Goal: Task Accomplishment & Management: Manage account settings

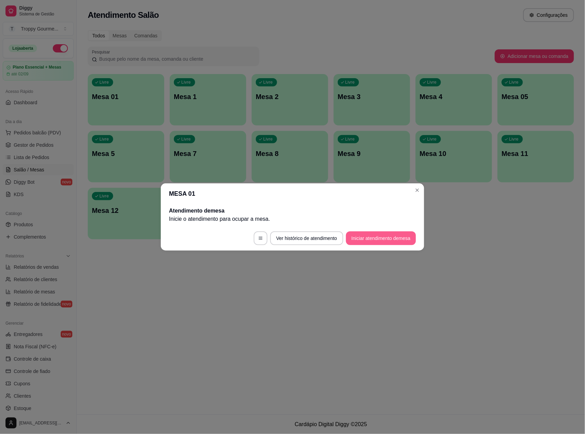
click at [352, 234] on button "Iniciar atendimento de mesa" at bounding box center [381, 239] width 70 height 14
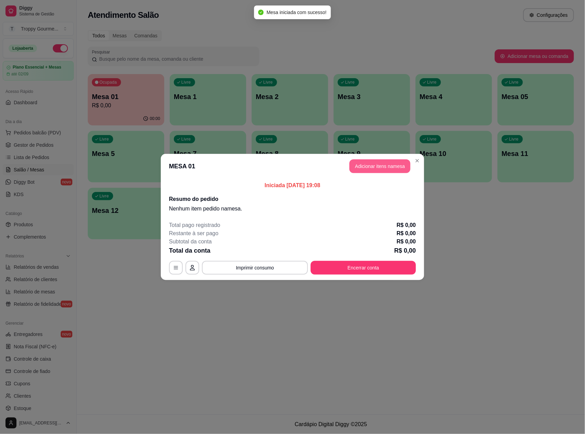
click at [371, 160] on button "Adicionar itens na mesa" at bounding box center [380, 167] width 61 height 14
click at [365, 162] on button "Adicionar itens na mesa" at bounding box center [380, 167] width 61 height 14
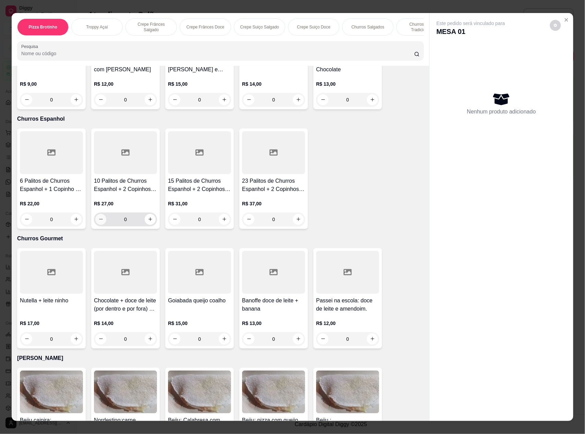
scroll to position [1281, 0]
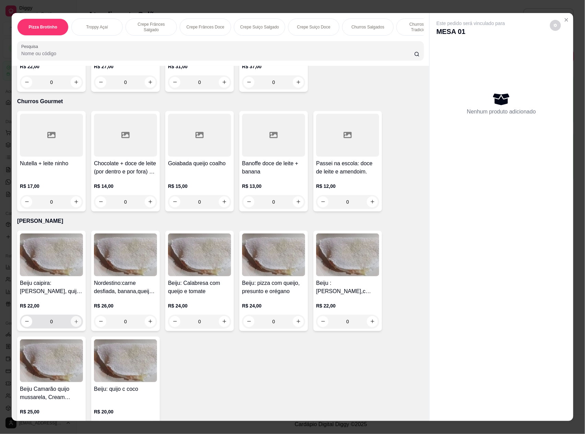
click at [74, 320] on icon "increase-product-quantity" at bounding box center [76, 321] width 5 height 5
type input "1"
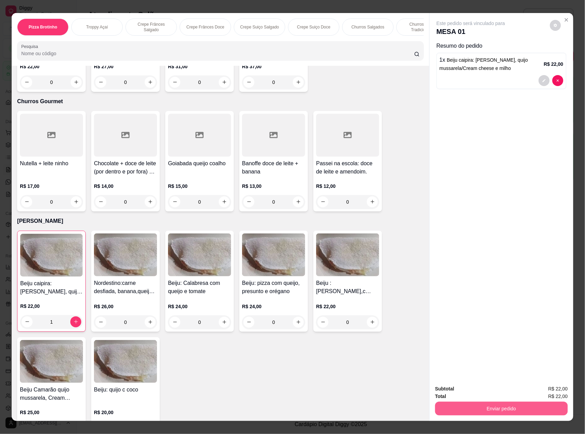
click at [480, 404] on button "Enviar pedido" at bounding box center [501, 409] width 133 height 14
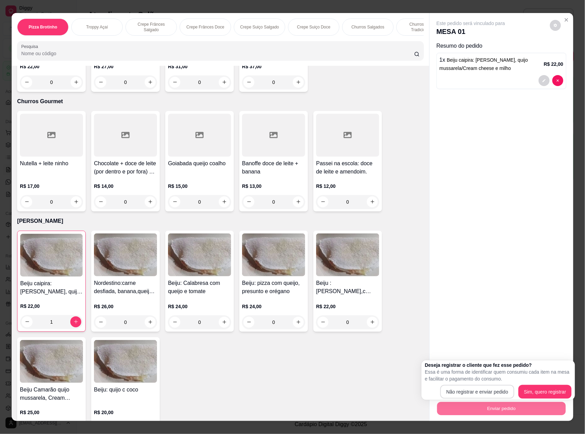
click at [459, 385] on div "Não registrar e enviar pedido Sim, quero registrar" at bounding box center [498, 392] width 147 height 14
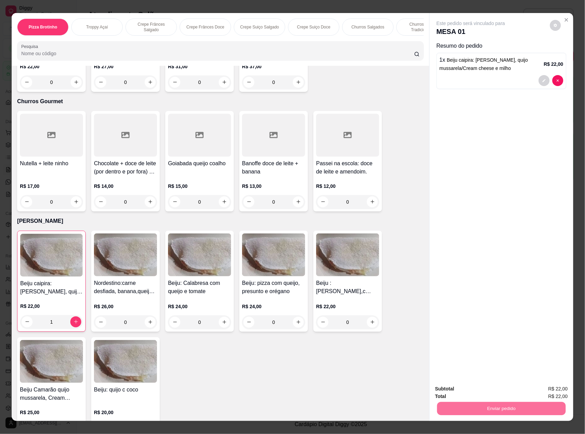
click at [468, 393] on button "Não registrar e enviar pedido" at bounding box center [478, 392] width 71 height 13
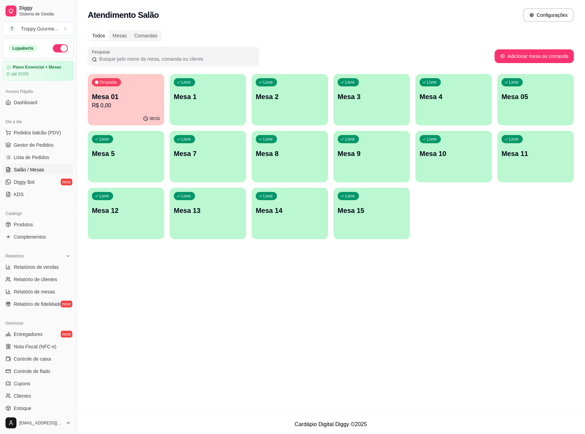
scroll to position [59, 0]
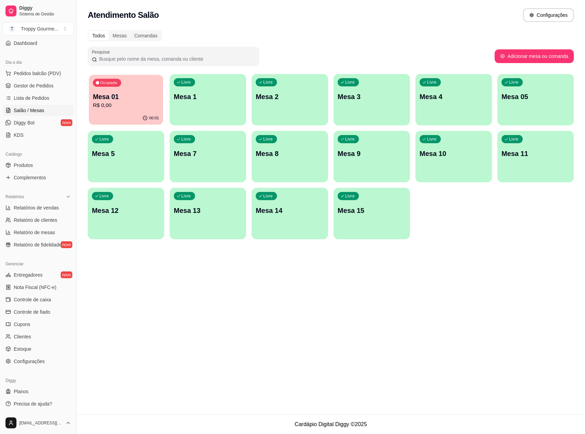
click at [148, 91] on div "Ocupada Mesa 01 R$ 0,00" at bounding box center [126, 93] width 74 height 37
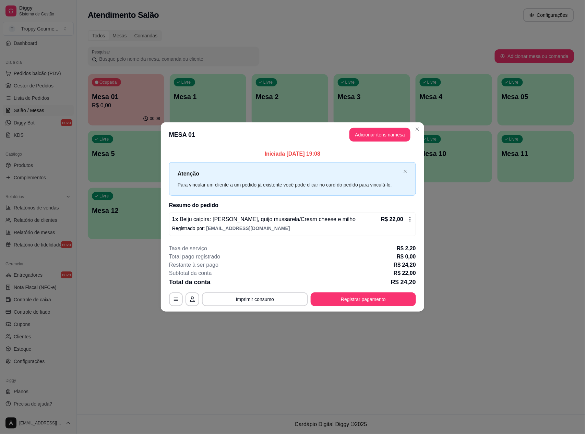
click at [412, 220] on icon at bounding box center [410, 219] width 5 height 5
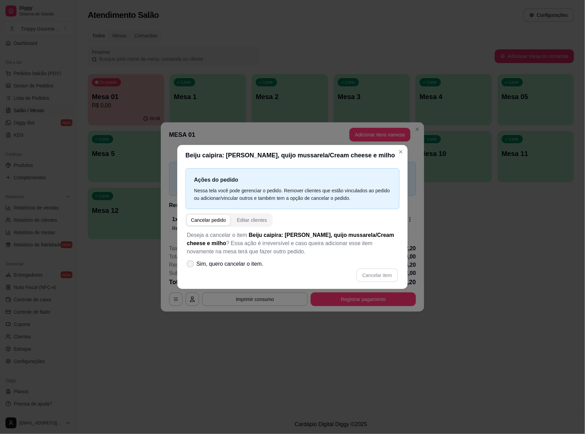
click at [193, 264] on icon at bounding box center [190, 264] width 5 height 4
click at [191, 266] on input "Sim, quero cancelar o item." at bounding box center [189, 268] width 4 height 4
checkbox input "true"
click at [374, 277] on button "Cancelar item" at bounding box center [377, 275] width 41 height 13
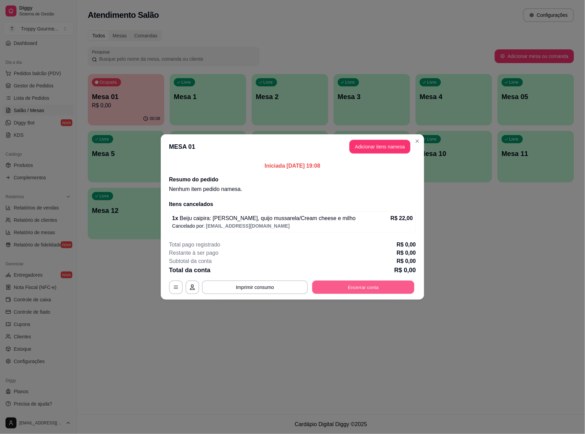
click at [353, 290] on button "Encerrar conta" at bounding box center [364, 287] width 102 height 13
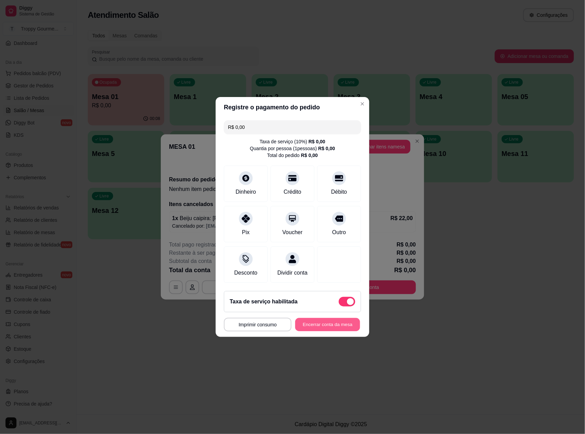
click at [308, 324] on button "Encerrar conta da mesa" at bounding box center [327, 324] width 65 height 13
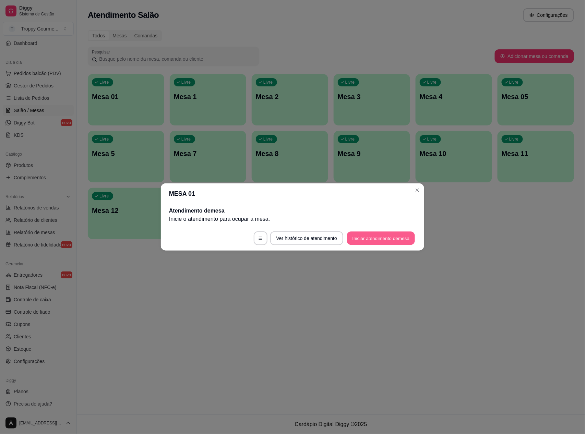
click at [373, 238] on button "Iniciar atendimento de mesa" at bounding box center [381, 238] width 68 height 13
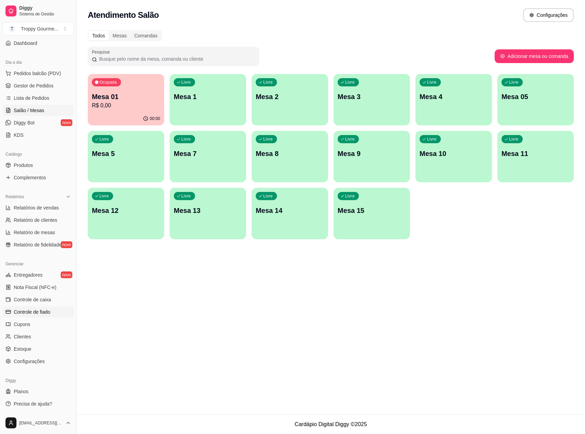
click at [26, 311] on span "Controle de fiado" at bounding box center [32, 312] width 37 height 7
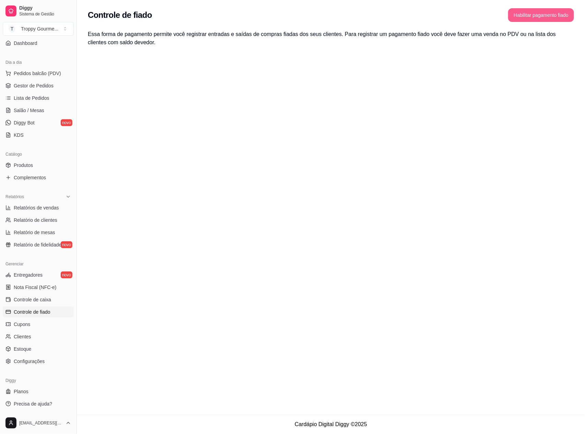
click at [539, 17] on button "Habilitar pagamento fiado" at bounding box center [542, 15] width 66 height 14
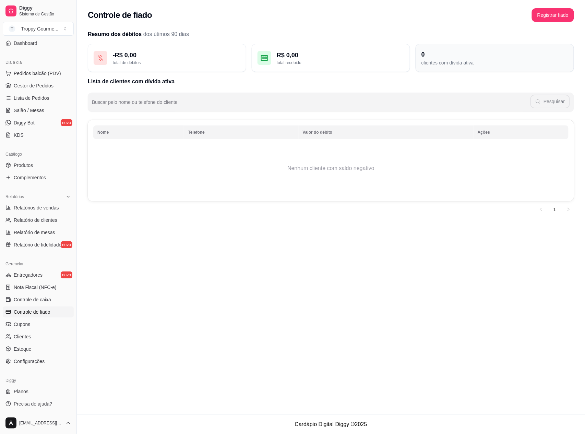
click at [509, 54] on div "0" at bounding box center [495, 55] width 147 height 10
click at [508, 54] on div "0" at bounding box center [495, 55] width 147 height 10
click at [412, 69] on div "- R$ 0,00 total de débitos R$ 0,00 total recebido 0 clientes com dívida ativa" at bounding box center [331, 58] width 487 height 28
click at [456, 50] on div "0" at bounding box center [495, 55] width 147 height 10
click at [281, 55] on div "R$ 0,00" at bounding box center [341, 55] width 128 height 10
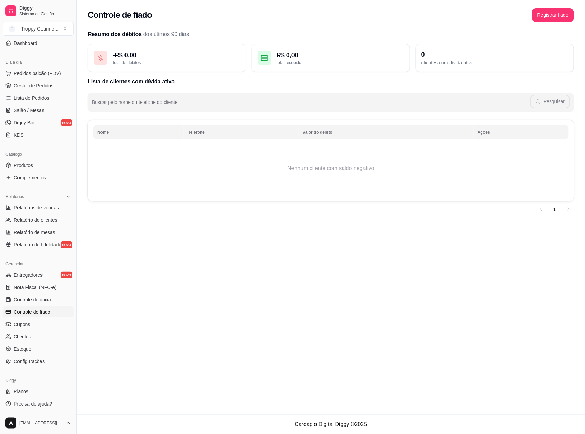
click at [34, 310] on span "Controle de fiado" at bounding box center [32, 312] width 37 height 7
drag, startPoint x: 580, startPoint y: 243, endPoint x: 544, endPoint y: 240, distance: 36.2
drag, startPoint x: 544, startPoint y: 240, endPoint x: 378, endPoint y: 258, distance: 166.5
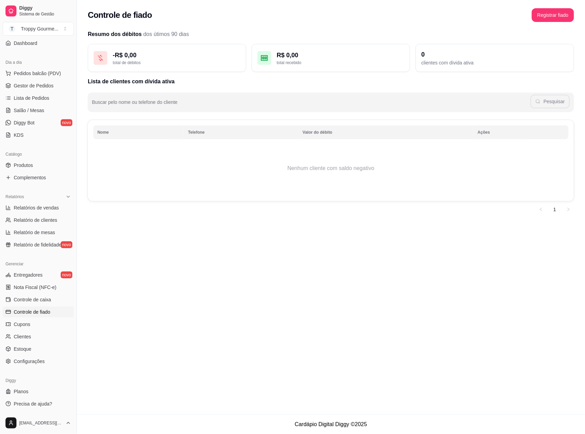
click at [378, 258] on div "Controle de fiado Registrar fiado Resumo dos débitos dos útimos 90 dias - R$ 0,…" at bounding box center [331, 207] width 509 height 415
click at [43, 308] on link "Controle de fiado" at bounding box center [38, 312] width 71 height 11
click at [35, 83] on span "Gestor de Pedidos" at bounding box center [34, 85] width 40 height 7
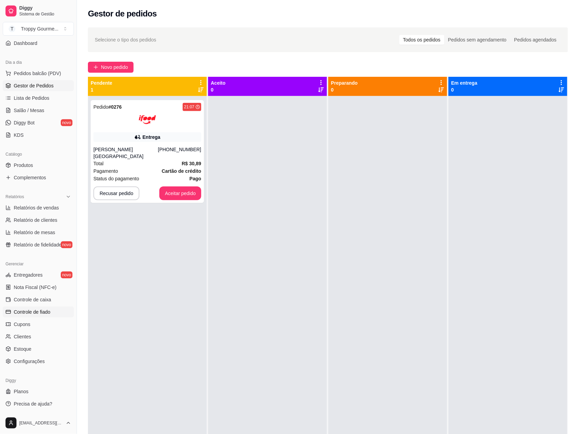
click at [35, 312] on span "Controle de fiado" at bounding box center [32, 312] width 37 height 7
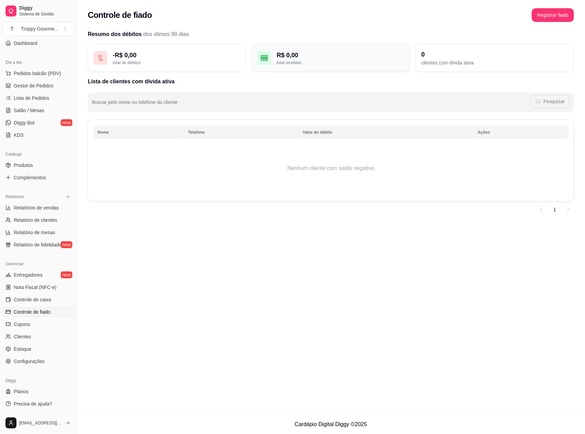
drag, startPoint x: 302, startPoint y: 58, endPoint x: 300, endPoint y: 51, distance: 7.5
click at [301, 57] on div "R$ 0,00" at bounding box center [341, 55] width 128 height 10
click at [284, 57] on div "R$ 0,00" at bounding box center [341, 55] width 128 height 10
click at [292, 57] on div "R$ 0,00" at bounding box center [341, 55] width 128 height 10
drag, startPoint x: 281, startPoint y: 65, endPoint x: 253, endPoint y: 74, distance: 29.0
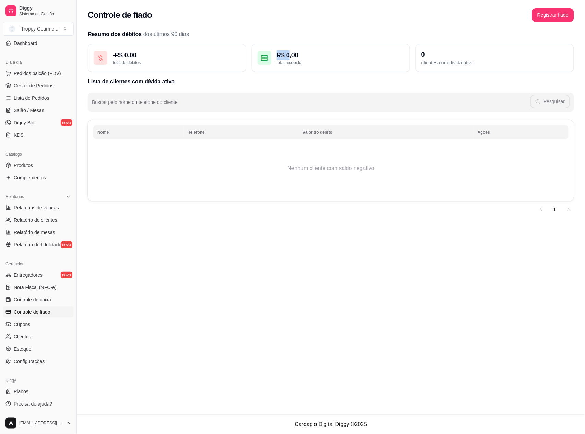
click at [269, 72] on div "Resumo dos débitos dos útimos 90 dias - R$ 0,00 total de débitos R$ 0,00 total …" at bounding box center [331, 122] width 487 height 185
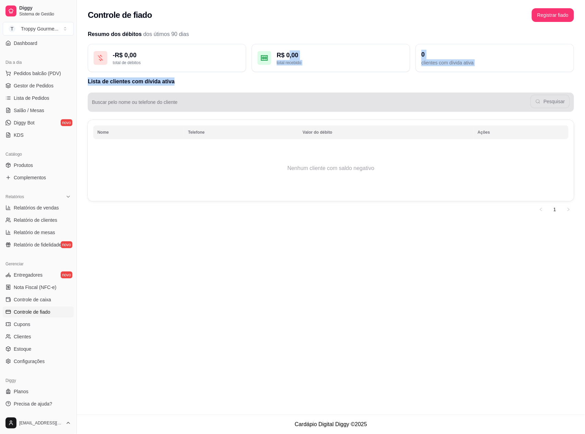
click at [244, 134] on th "Telefone" at bounding box center [241, 133] width 115 height 14
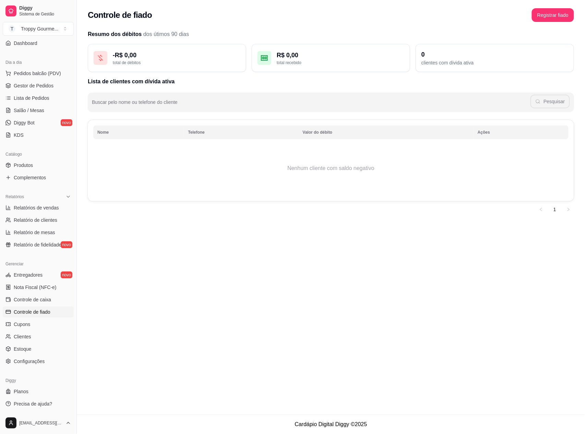
click at [174, 197] on div "Nome Telefone Valor do débito Ações Nenhum cliente com saldo negativo" at bounding box center [331, 160] width 487 height 81
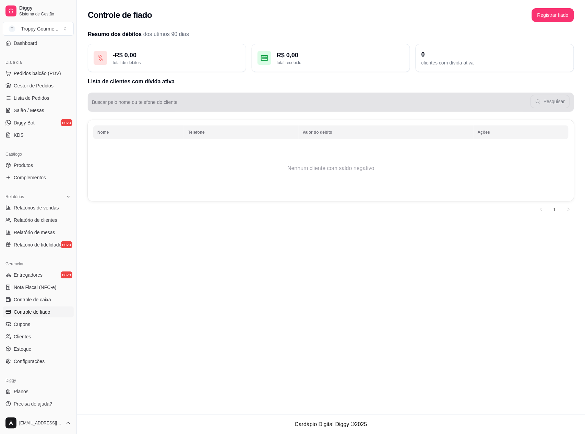
click at [132, 105] on input "Buscar pelo nome ou telefone do cliente" at bounding box center [311, 105] width 439 height 7
click at [547, 102] on div "Pesquisar" at bounding box center [331, 102] width 478 height 14
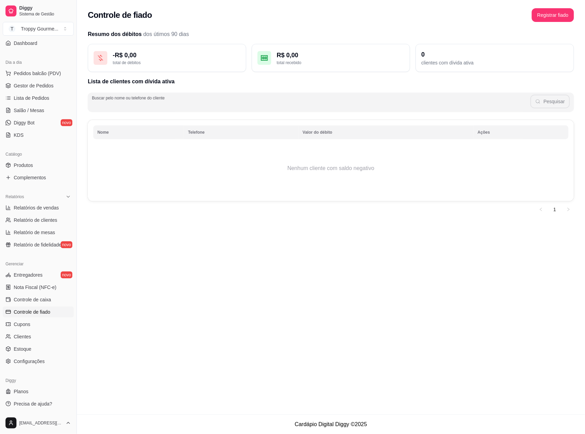
click at [335, 133] on th "Valor do débito" at bounding box center [386, 133] width 175 height 14
click at [323, 134] on th "Valor do débito" at bounding box center [386, 133] width 175 height 14
click at [452, 65] on div "clientes com dívida ativa" at bounding box center [495, 62] width 147 height 7
click at [444, 65] on div "clientes com dívida ativa" at bounding box center [495, 62] width 147 height 7
click at [426, 57] on div "0" at bounding box center [495, 55] width 147 height 10
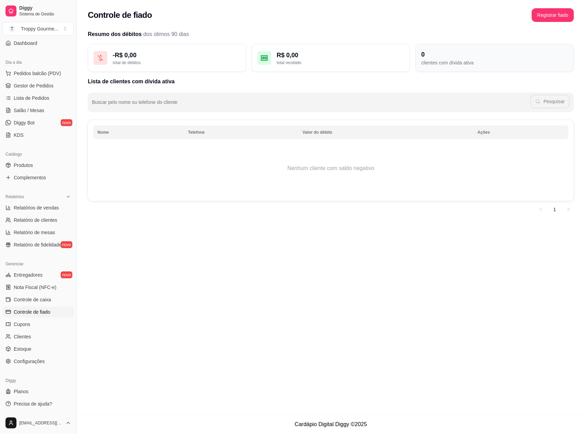
click at [426, 57] on div "0" at bounding box center [495, 55] width 147 height 10
click at [426, 59] on div "clientes com dívida ativa" at bounding box center [495, 62] width 147 height 7
click at [426, 60] on div "clientes com dívida ativa" at bounding box center [495, 62] width 147 height 7
click at [427, 59] on div "clientes com dívida ativa" at bounding box center [495, 62] width 147 height 7
click at [572, 11] on button "Registrar fiado" at bounding box center [553, 15] width 41 height 13
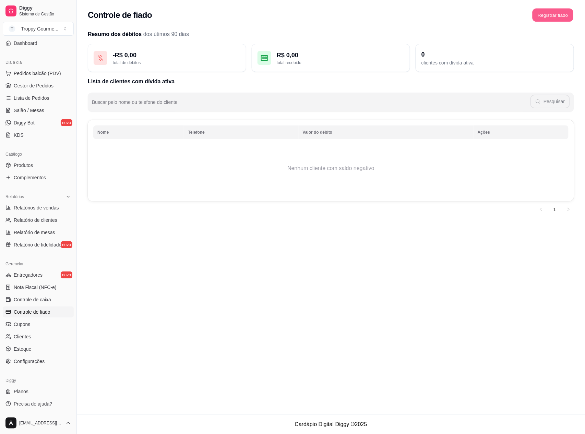
click at [548, 13] on button "Registrar fiado" at bounding box center [553, 15] width 41 height 13
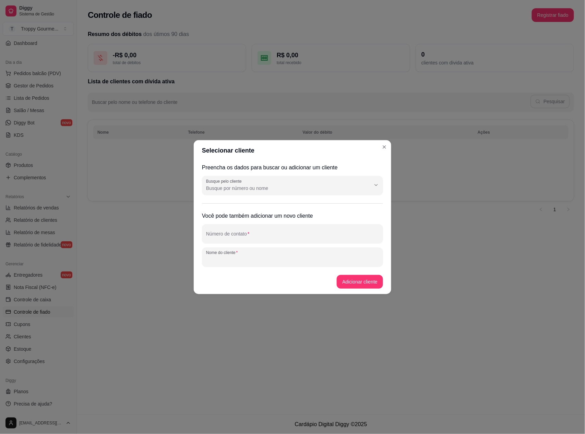
click at [230, 262] on input "Nome do cliente" at bounding box center [292, 260] width 173 height 7
type input "capittao pirao"
click at [206, 234] on input "Número de contato" at bounding box center [292, 236] width 173 height 7
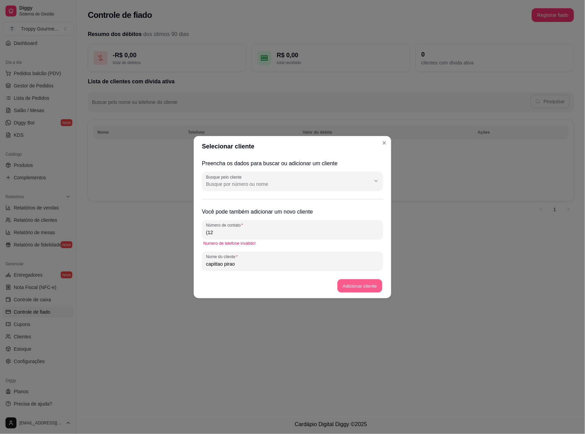
click at [360, 284] on button "Adicionar cliente" at bounding box center [360, 285] width 45 height 13
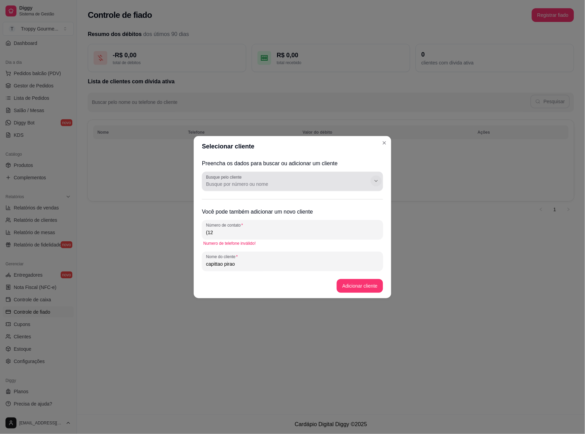
click at [378, 182] on icon "Show suggestions" at bounding box center [376, 180] width 5 height 5
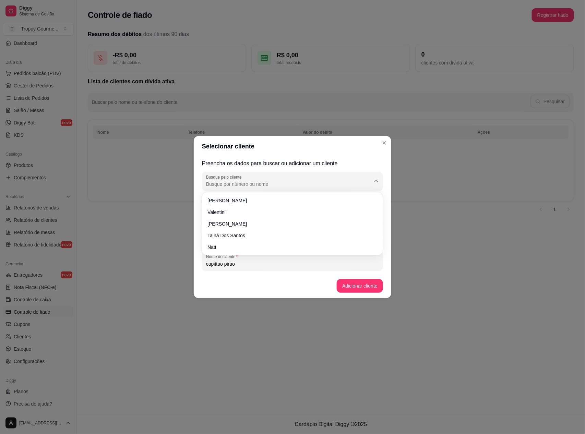
click at [482, 213] on div "Selecionar cliente Preencha os dados para buscar ou adicionar um cliente Busque…" at bounding box center [292, 217] width 585 height 434
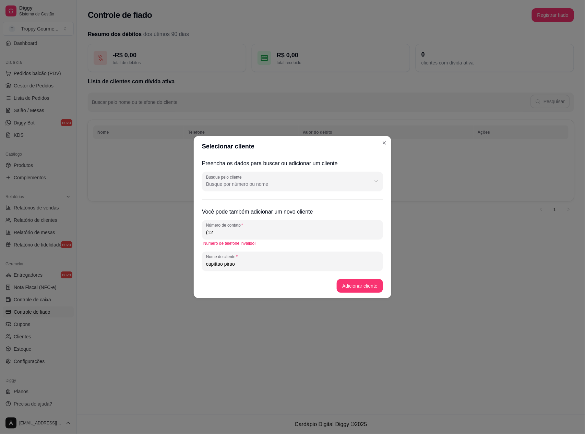
click at [223, 230] on input "(12" at bounding box center [292, 232] width 173 height 7
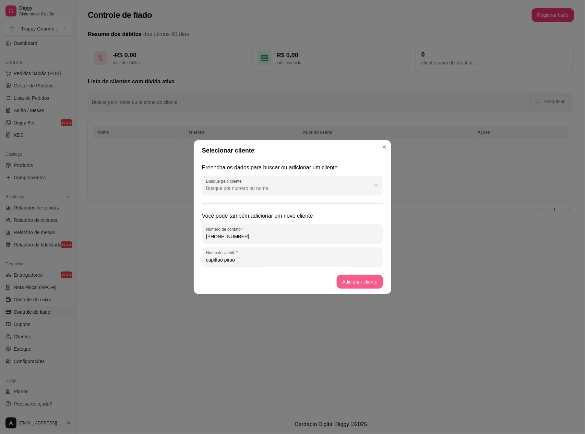
type input "[PHONE_NUMBER]"
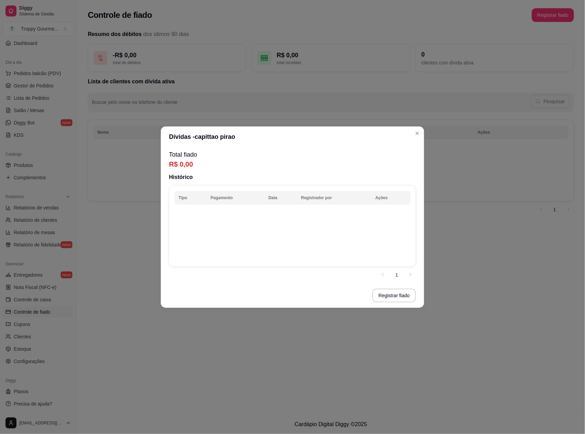
click at [193, 164] on p "R$ 0,00" at bounding box center [292, 165] width 247 height 10
click at [402, 295] on button "Registrar fiado" at bounding box center [394, 295] width 42 height 13
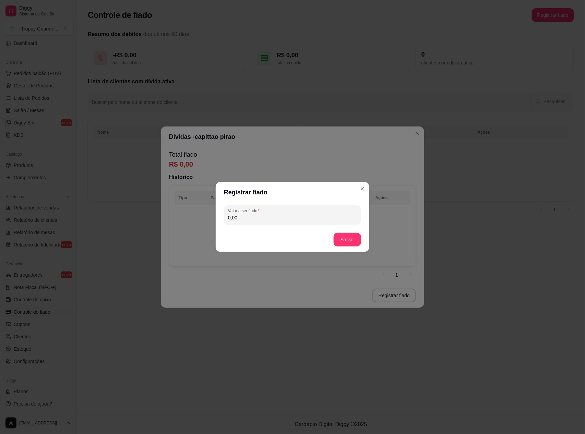
click at [252, 218] on input "0,00" at bounding box center [292, 217] width 129 height 7
type input "22,00"
click at [347, 237] on button "Salvar" at bounding box center [347, 239] width 27 height 13
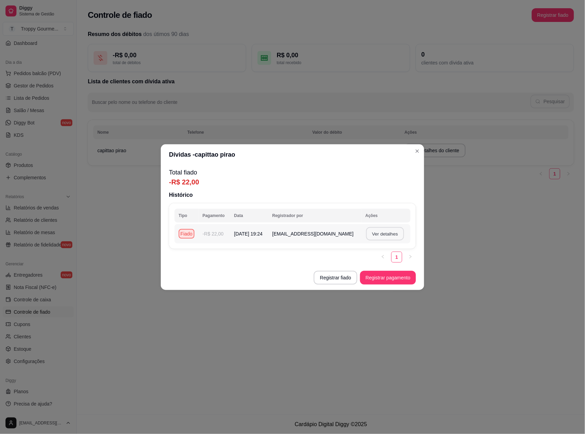
click at [384, 232] on button "Ver detalhes" at bounding box center [385, 233] width 38 height 13
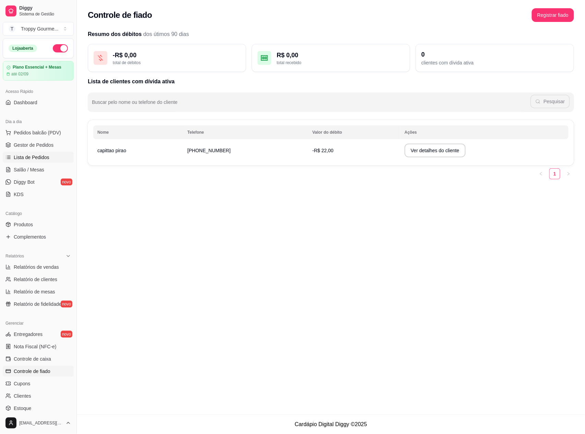
click at [20, 158] on span "Lista de Pedidos" at bounding box center [32, 157] width 36 height 7
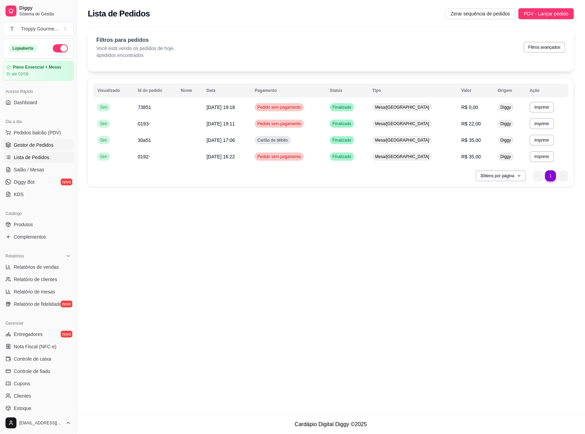
click at [21, 145] on span "Gestor de Pedidos" at bounding box center [34, 145] width 40 height 7
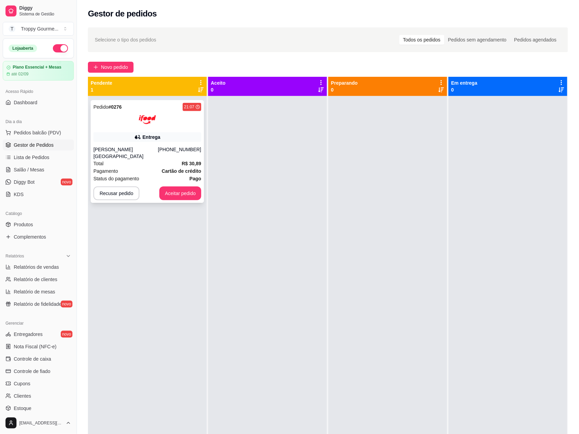
click at [175, 125] on div at bounding box center [147, 119] width 108 height 17
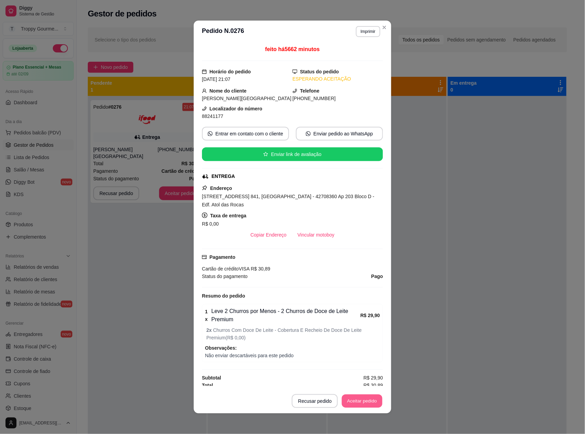
click at [361, 399] on button "Aceitar pedido" at bounding box center [362, 401] width 40 height 13
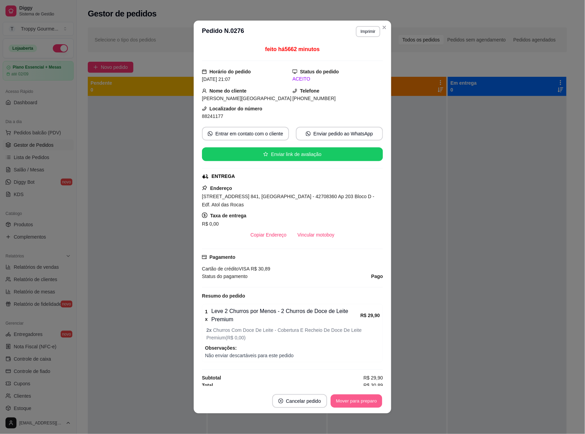
click at [361, 399] on button "Mover para preparo" at bounding box center [356, 401] width 51 height 13
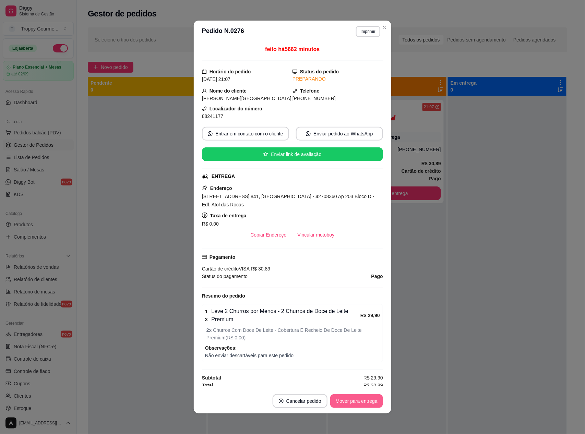
click at [361, 399] on button "Mover para entrega" at bounding box center [356, 402] width 53 height 14
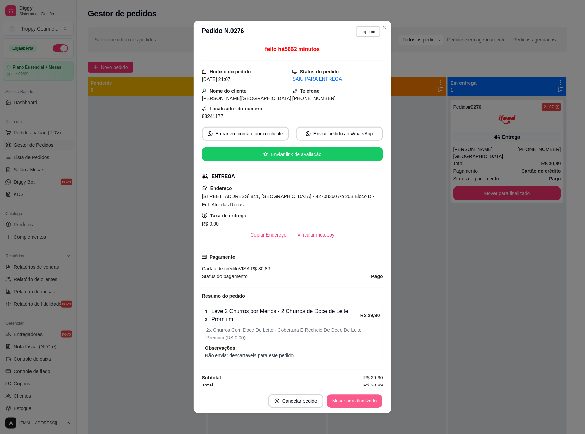
click at [364, 402] on button "Mover para finalizado" at bounding box center [354, 401] width 55 height 13
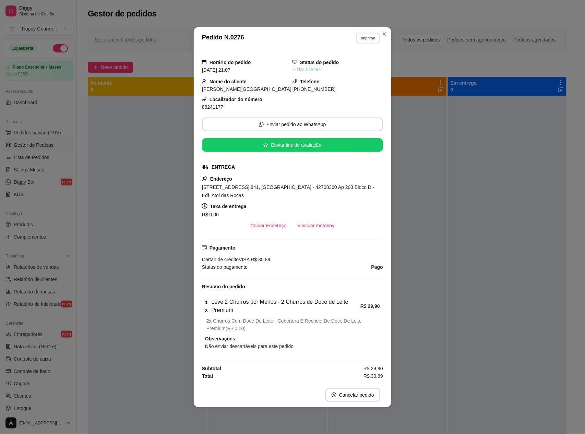
click at [368, 35] on button "Imprimir" at bounding box center [369, 38] width 24 height 11
click at [364, 59] on button "IMPRESSORA" at bounding box center [356, 60] width 48 height 11
